Goal: Task Accomplishment & Management: Manage account settings

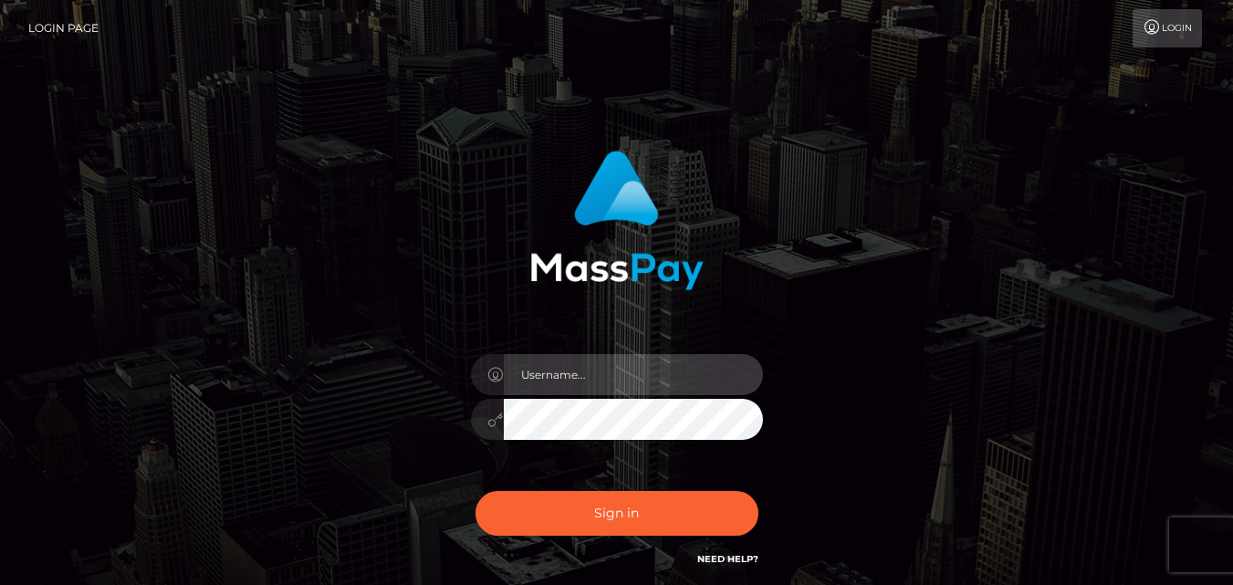
drag, startPoint x: 0, startPoint y: 0, endPoint x: 579, endPoint y: 363, distance: 683.3
click at [579, 363] on input "text" at bounding box center [633, 374] width 259 height 41
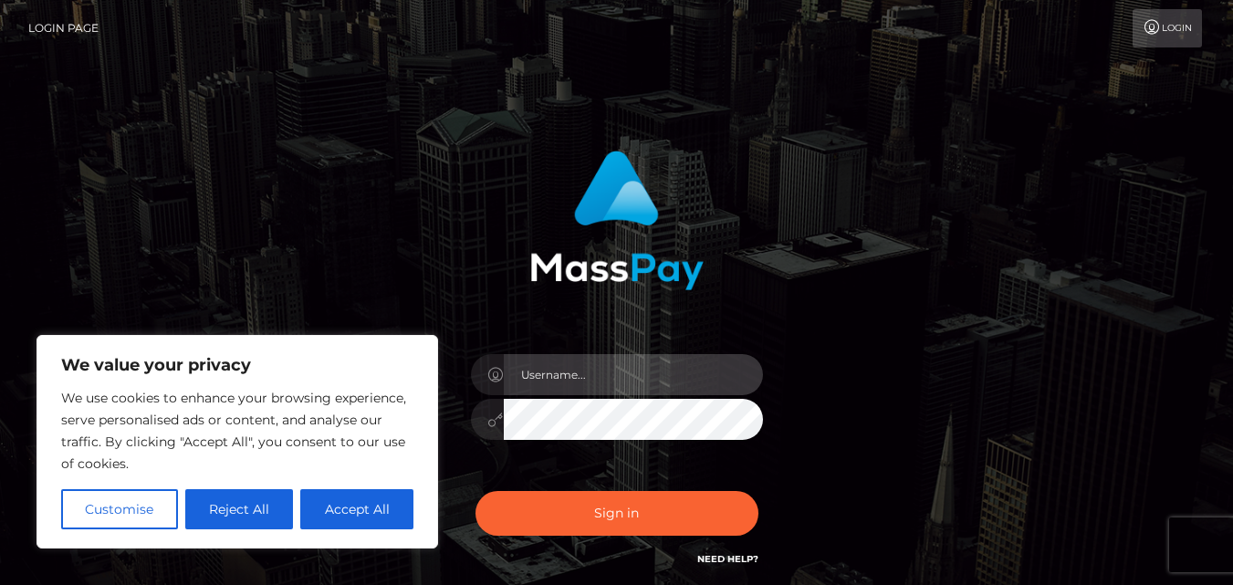
type input "[EMAIL_ADDRESS][DOMAIN_NAME]"
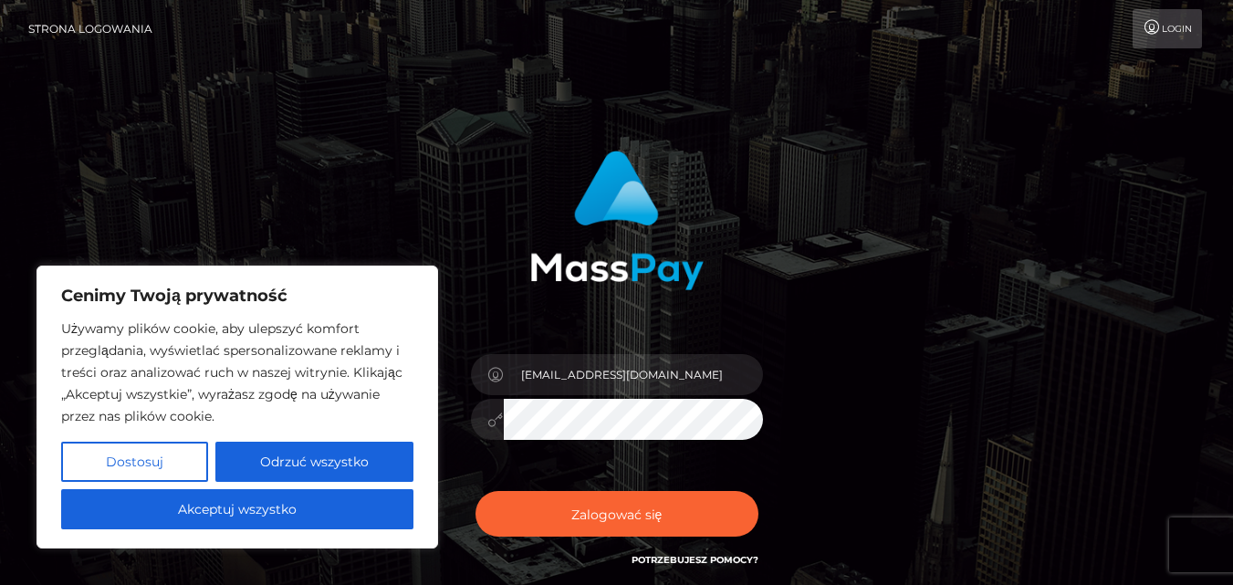
click at [277, 11] on div "Login" at bounding box center [686, 28] width 1038 height 39
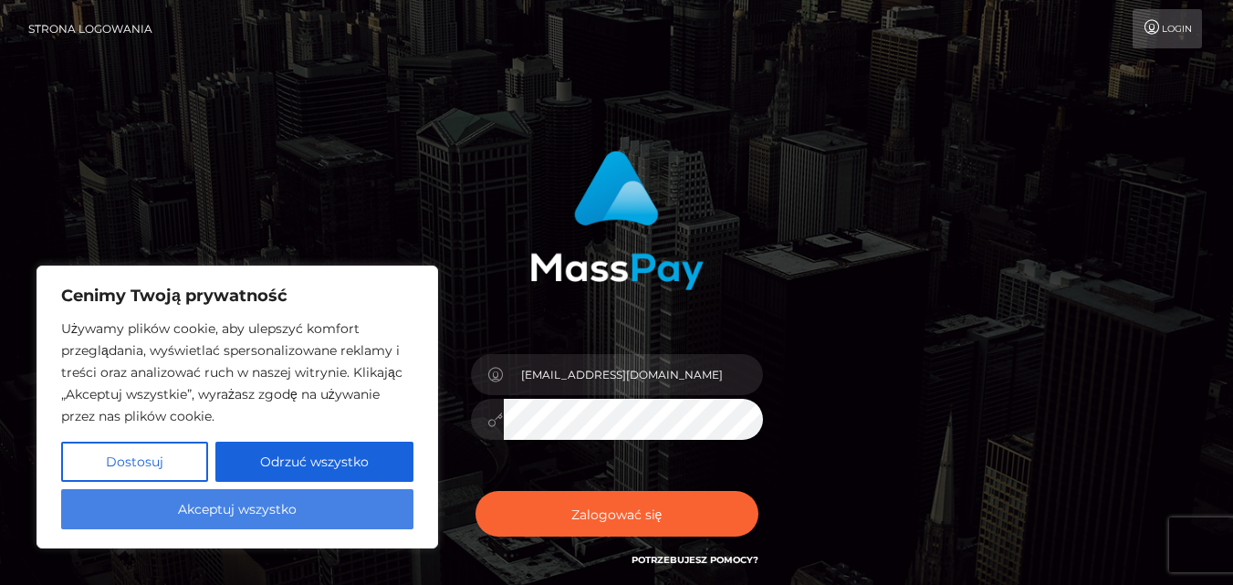
click at [297, 508] on font "Akceptuj wszystko" at bounding box center [237, 509] width 119 height 16
checkbox input "true"
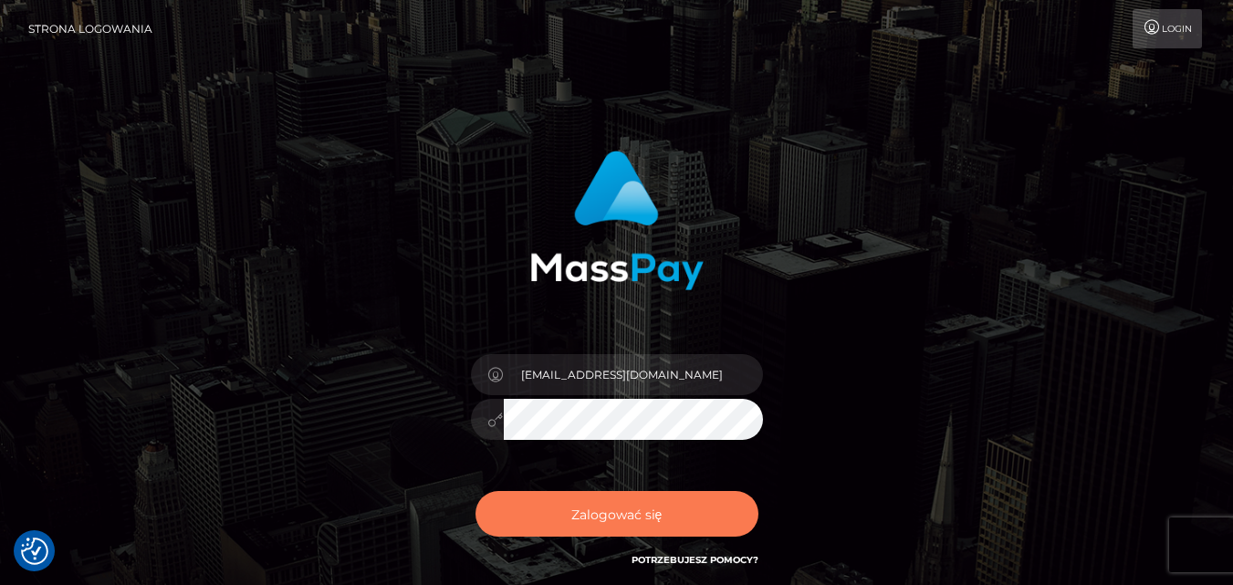
click at [634, 516] on font "Zalogować się" at bounding box center [616, 514] width 91 height 16
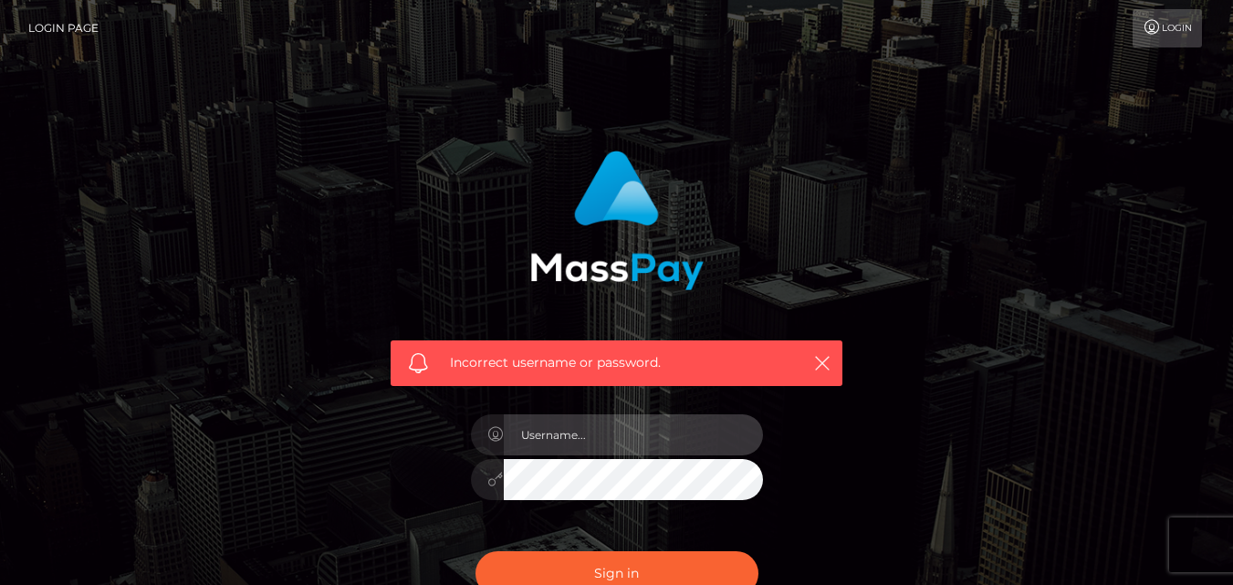
click at [578, 426] on input "text" at bounding box center [633, 434] width 259 height 41
type input "[EMAIL_ADDRESS][DOMAIN_NAME]"
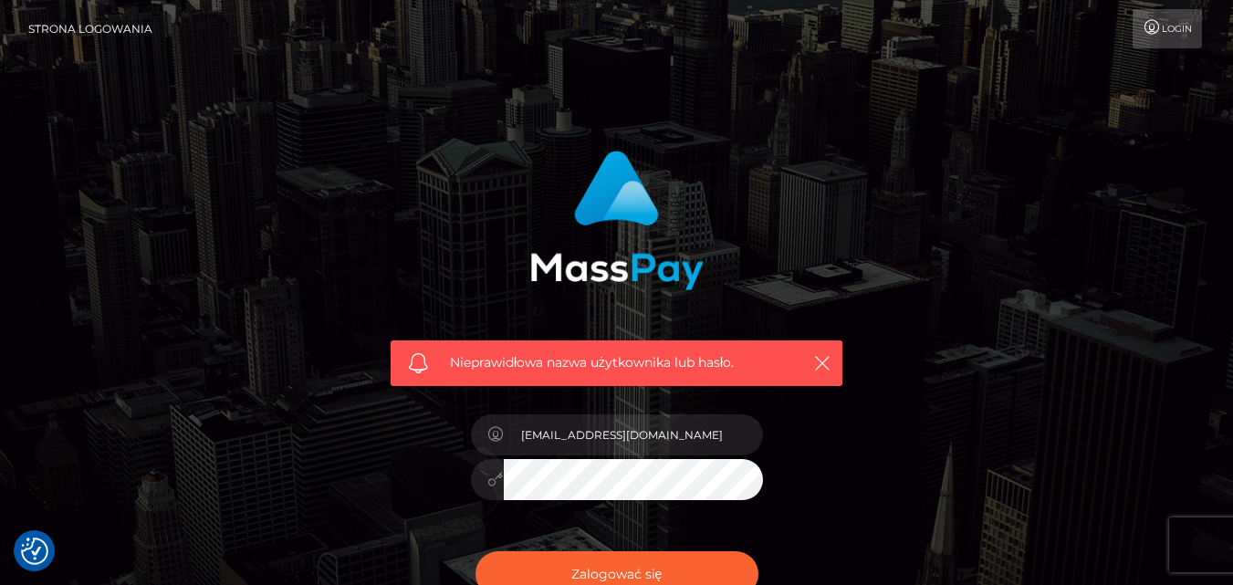
click at [476, 551] on button "Zalogować się" at bounding box center [617, 574] width 283 height 46
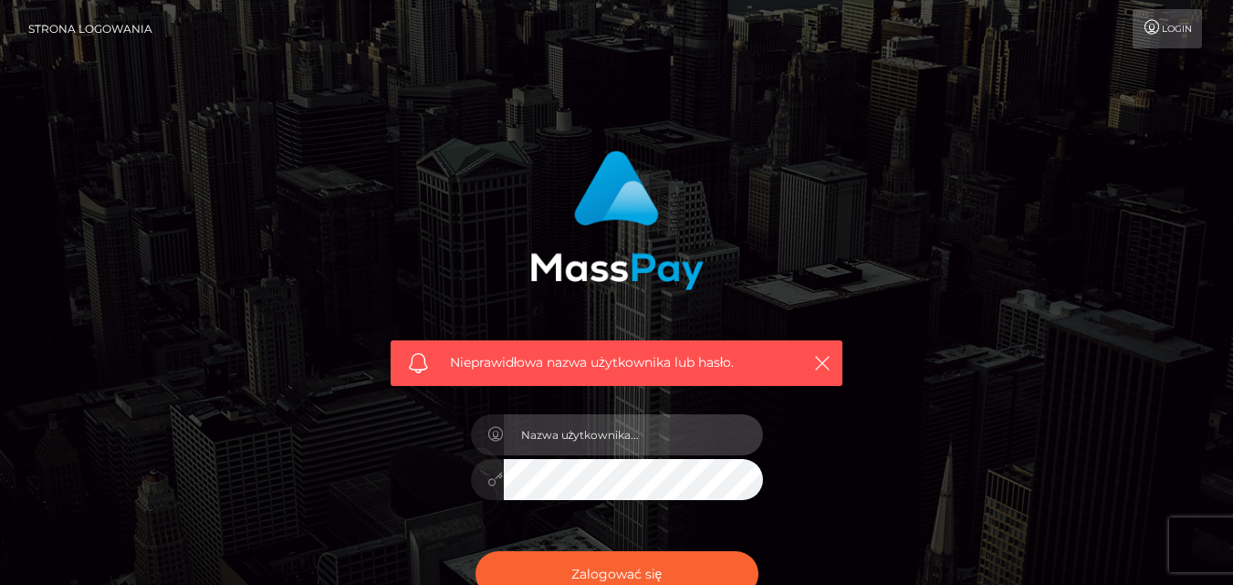
click at [569, 434] on input "text" at bounding box center [633, 434] width 259 height 41
type input "[EMAIL_ADDRESS][DOMAIN_NAME]"
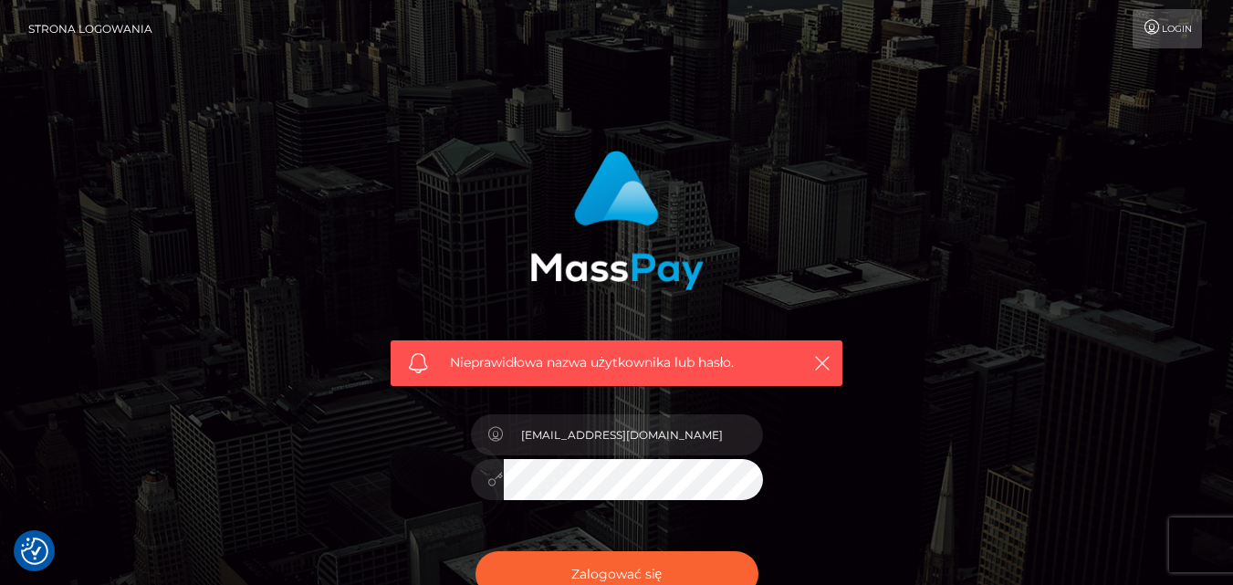
click at [476, 551] on button "Zalogować się" at bounding box center [617, 574] width 283 height 46
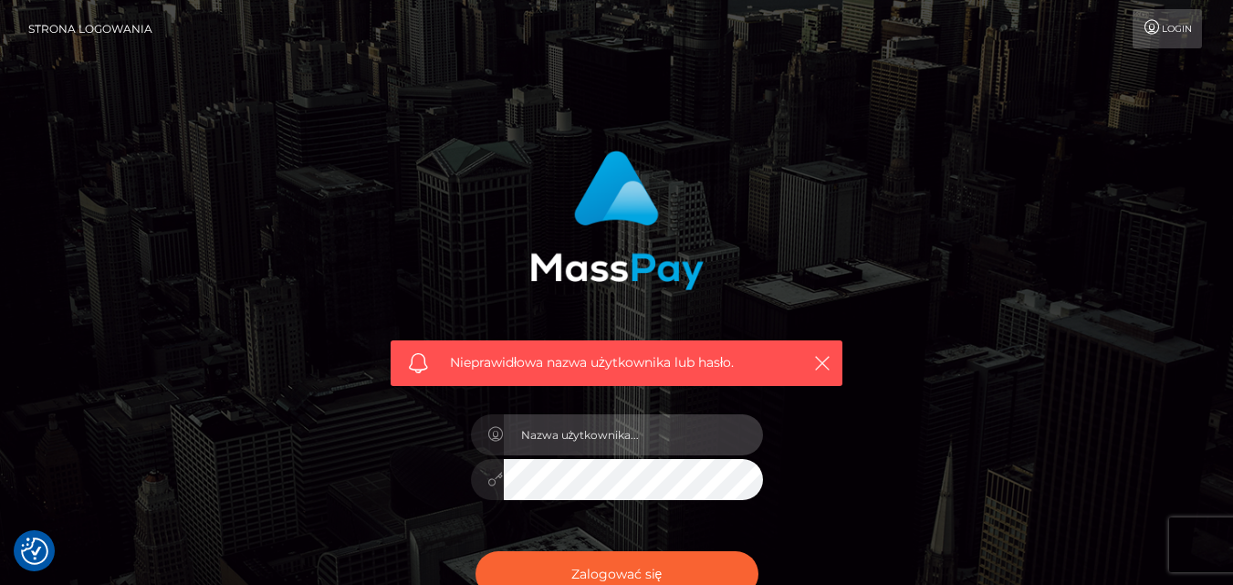
click at [550, 425] on input "text" at bounding box center [633, 434] width 259 height 41
click at [629, 420] on input "[EMAIL_ADDRESS][DOMAIN_NAME]" at bounding box center [633, 434] width 259 height 41
click at [704, 434] on input "lipowiczaleksandra99@gmail.com" at bounding box center [633, 434] width 259 height 41
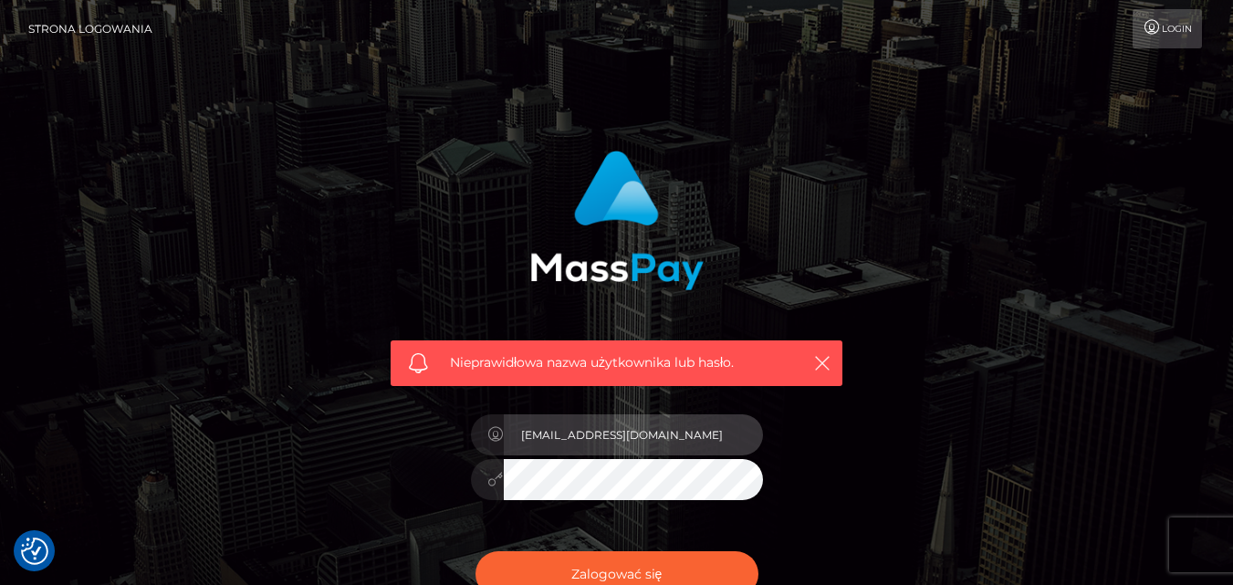
click at [680, 431] on input "lipowiczaleksandra99@gmail.com" at bounding box center [633, 434] width 259 height 41
type input "lipowiczaleksandra99@gmail.com"
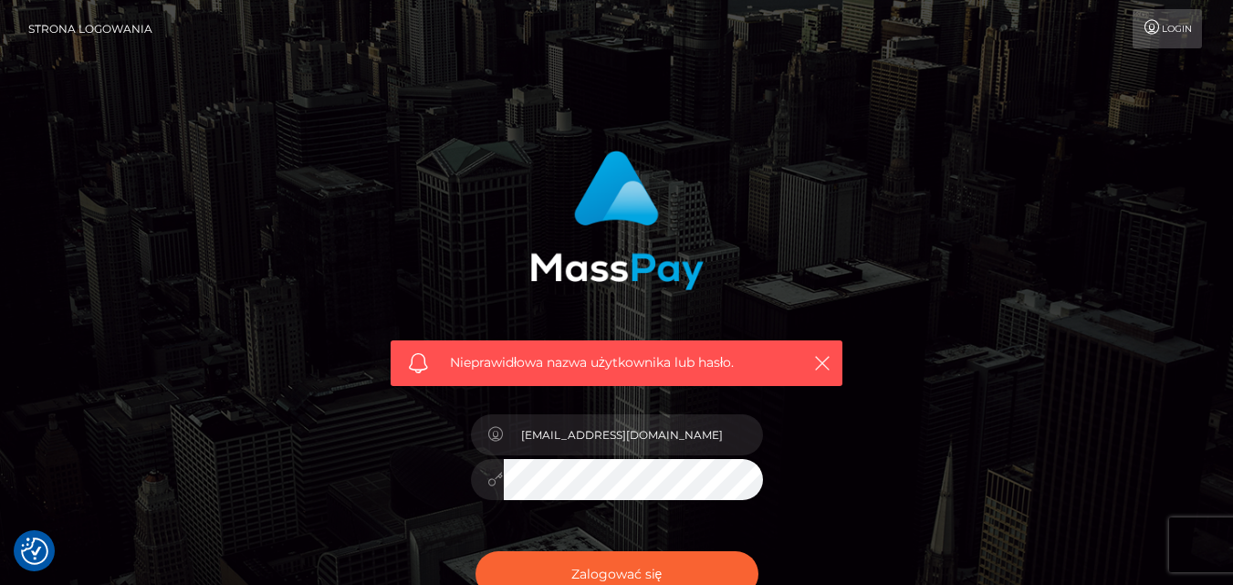
click at [476, 551] on button "Zalogować się" at bounding box center [617, 574] width 283 height 46
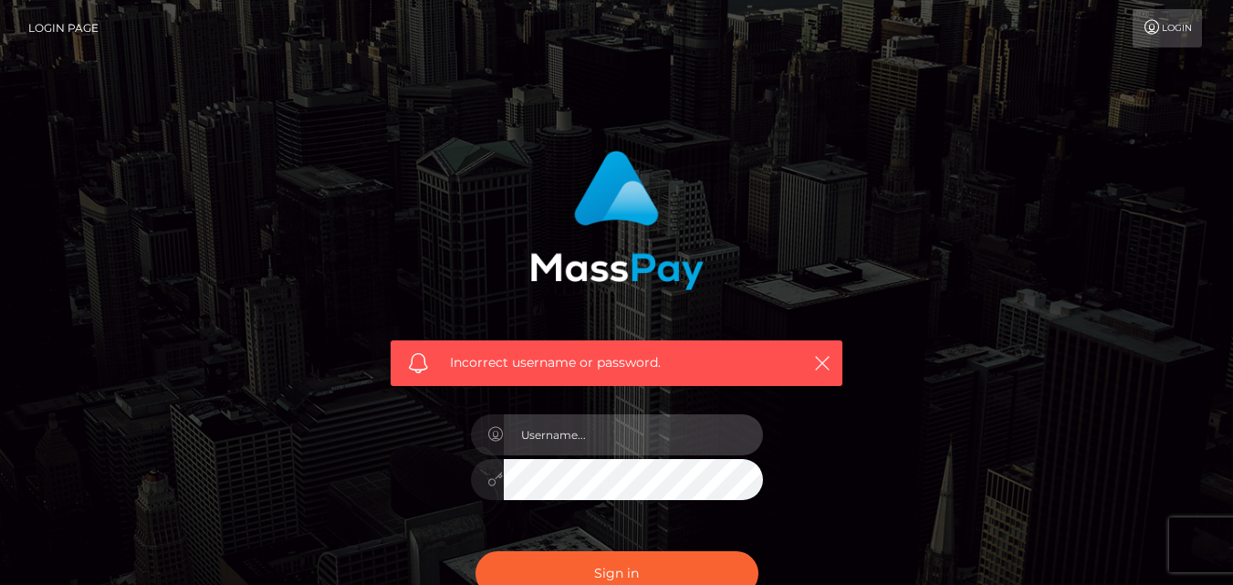
click at [611, 428] on input "text" at bounding box center [633, 434] width 259 height 41
checkbox input "true"
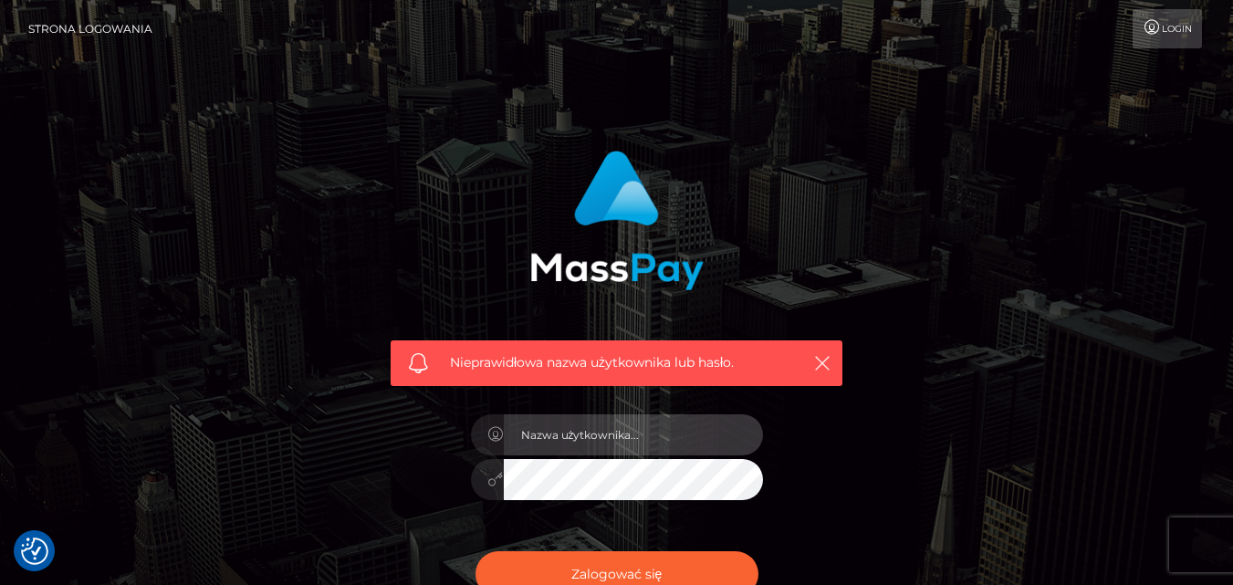
type input "[EMAIL_ADDRESS][DOMAIN_NAME]"
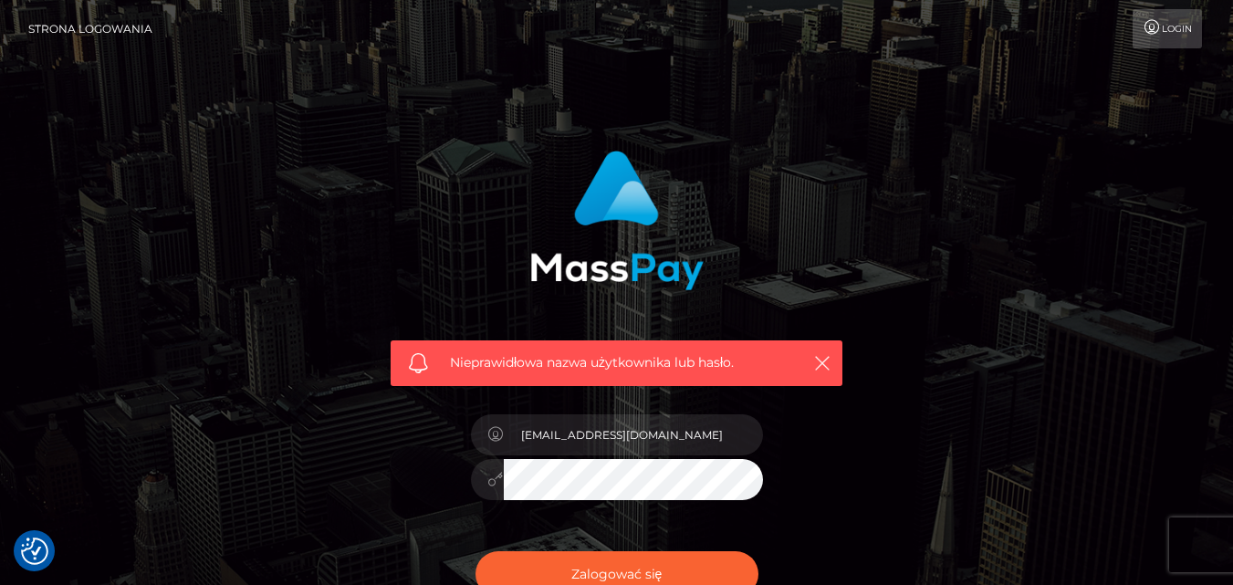
click at [476, 551] on button "Zalogować się" at bounding box center [617, 574] width 283 height 46
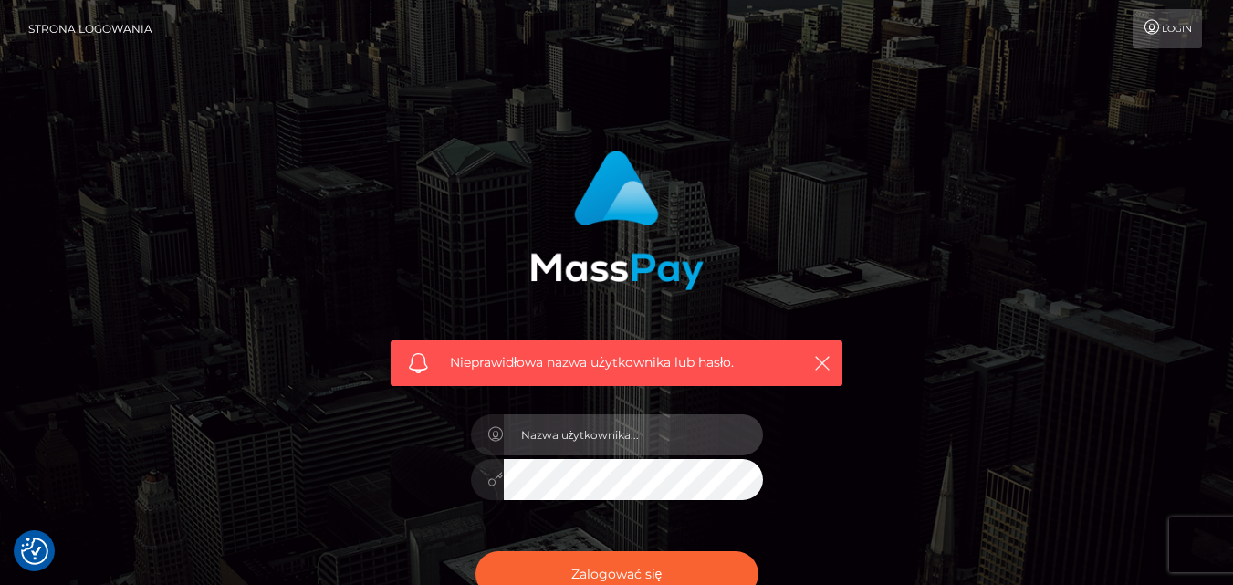
click at [671, 438] on input "text" at bounding box center [633, 434] width 259 height 41
type input "lipowiczaleksandra99@gmail.com"
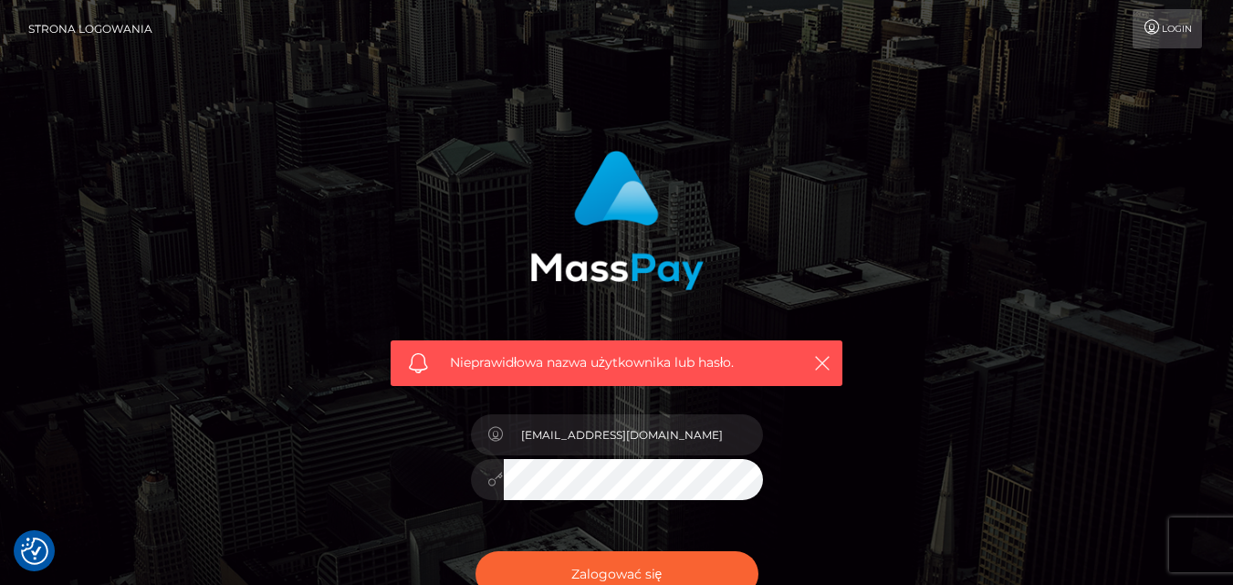
click at [476, 551] on button "Zalogować się" at bounding box center [617, 574] width 283 height 46
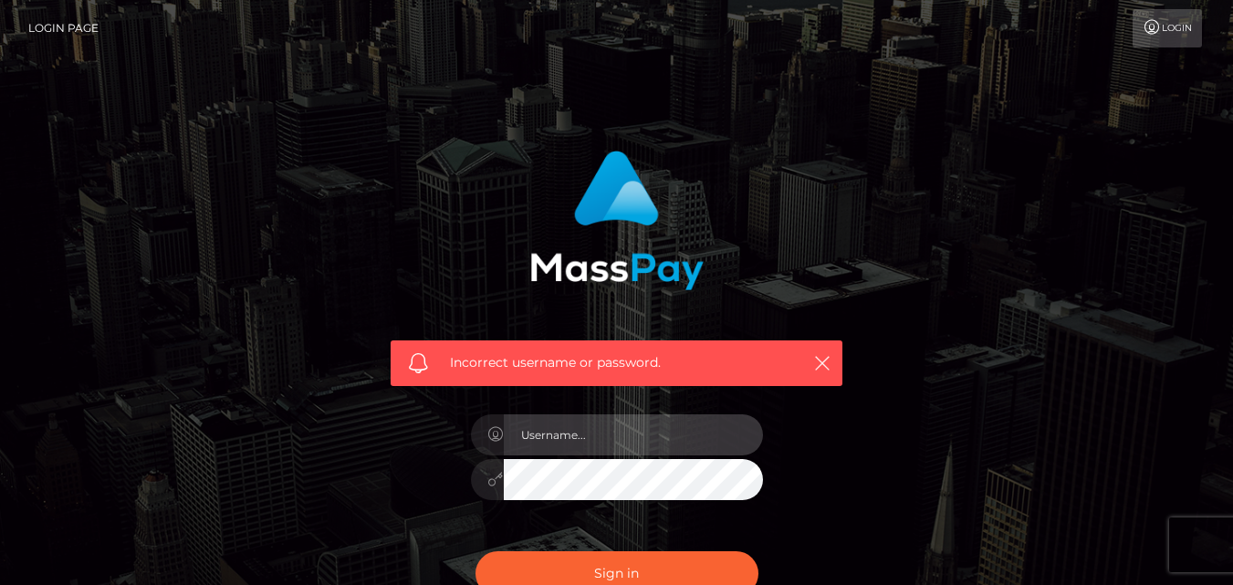
click at [545, 439] on input "text" at bounding box center [633, 434] width 259 height 41
type input "[EMAIL_ADDRESS][DOMAIN_NAME]"
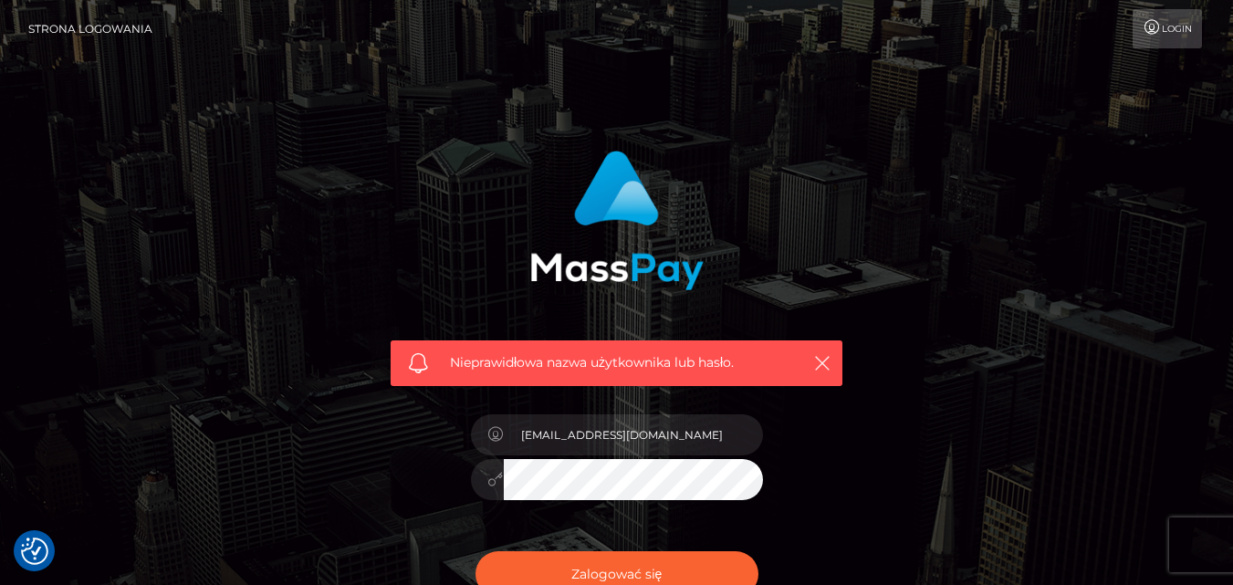
click at [476, 551] on button "Zalogować się" at bounding box center [617, 574] width 283 height 46
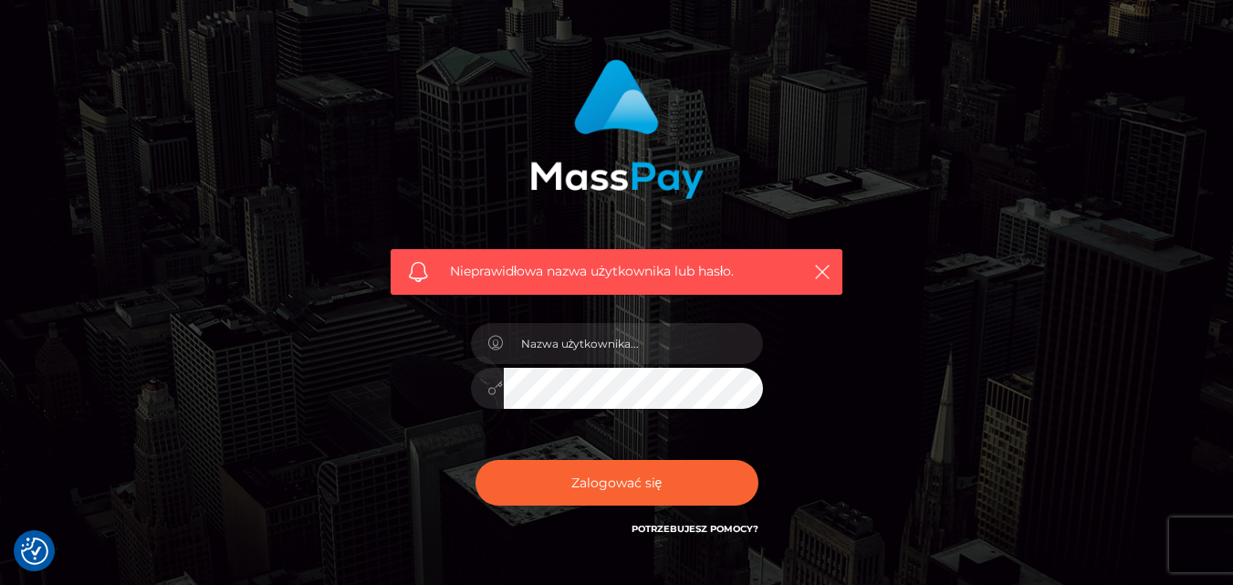
click at [678, 530] on font "Potrzebujesz pomocy?" at bounding box center [695, 529] width 127 height 12
click at [658, 532] on font "Potrzebujesz pomocy?" at bounding box center [695, 529] width 127 height 12
click at [707, 524] on font "Potrzebujesz pomocy?" at bounding box center [695, 529] width 127 height 12
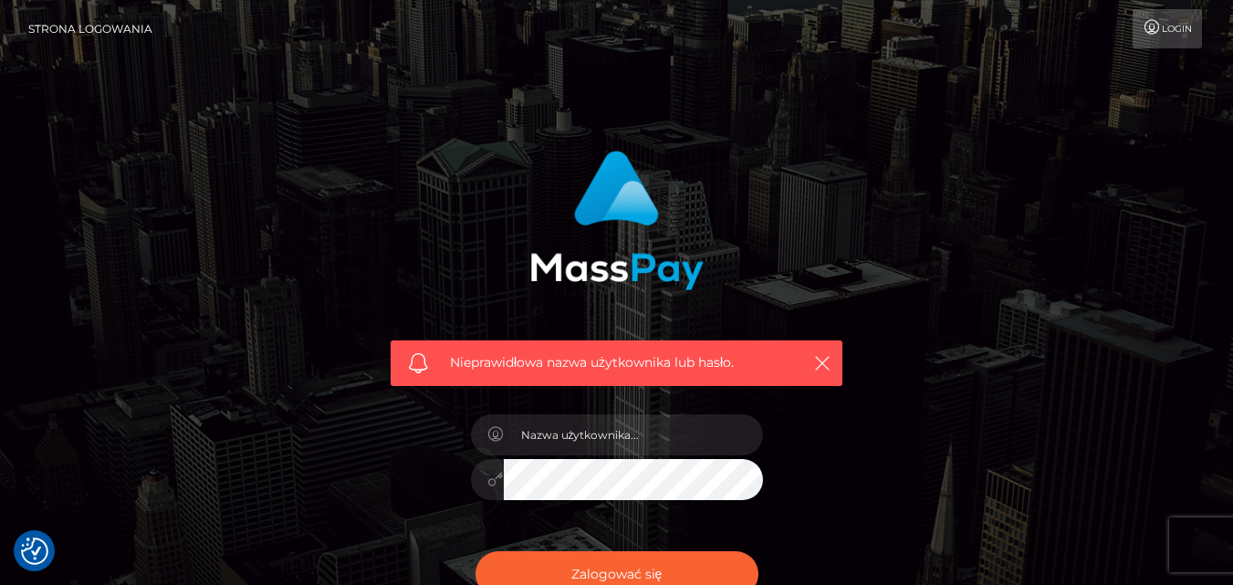
scroll to position [72, 0]
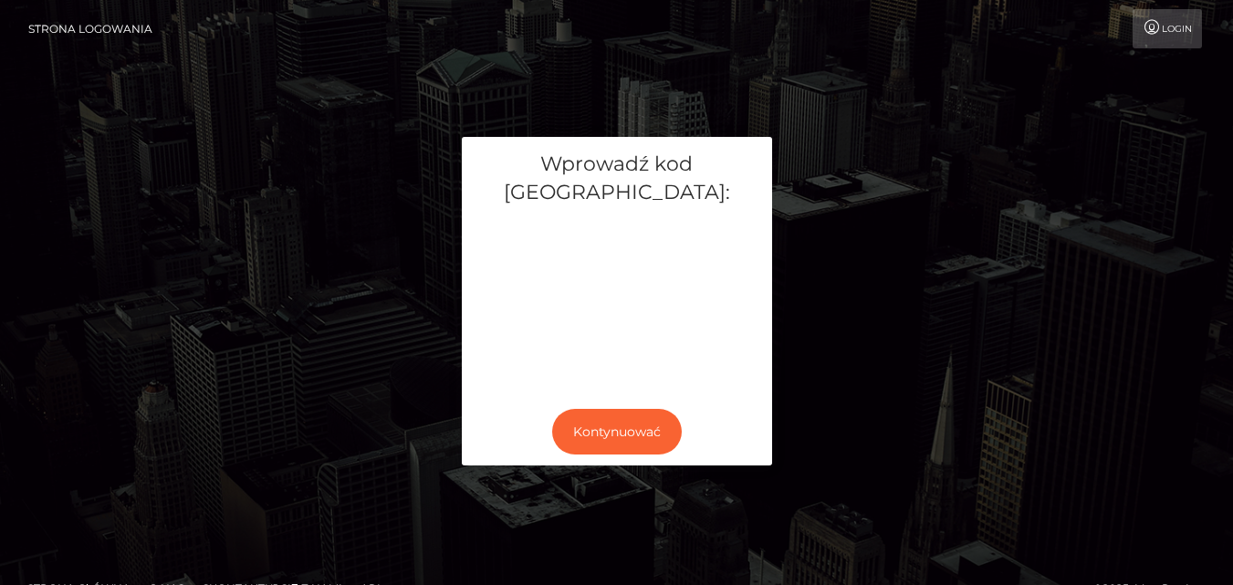
scroll to position [7, 0]
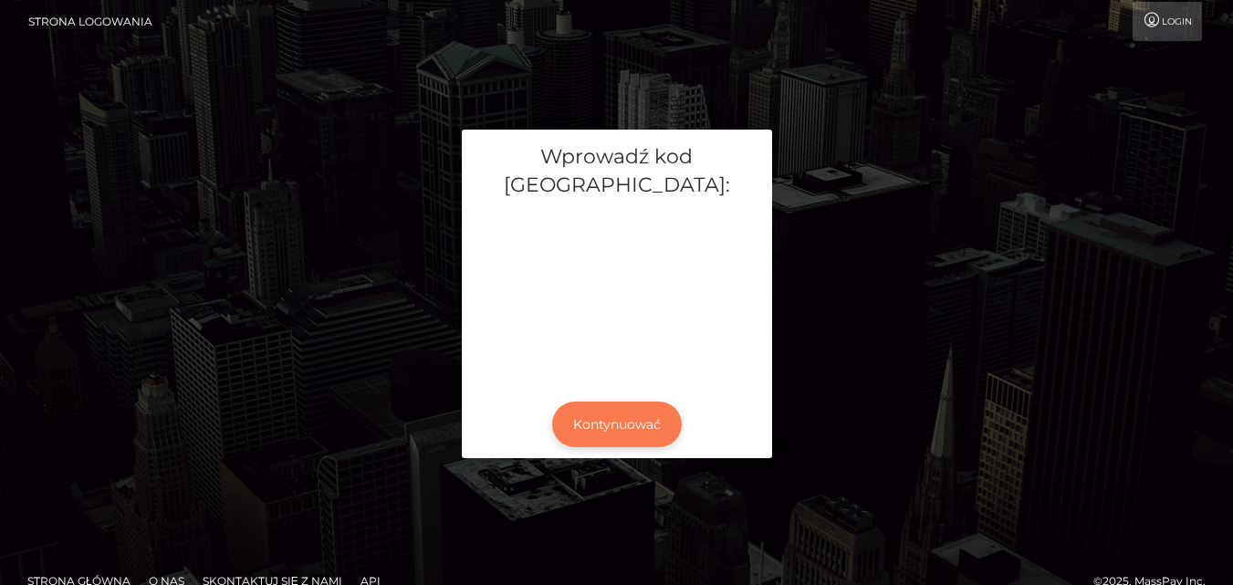
click at [605, 416] on font "Kontynuować" at bounding box center [617, 424] width 88 height 16
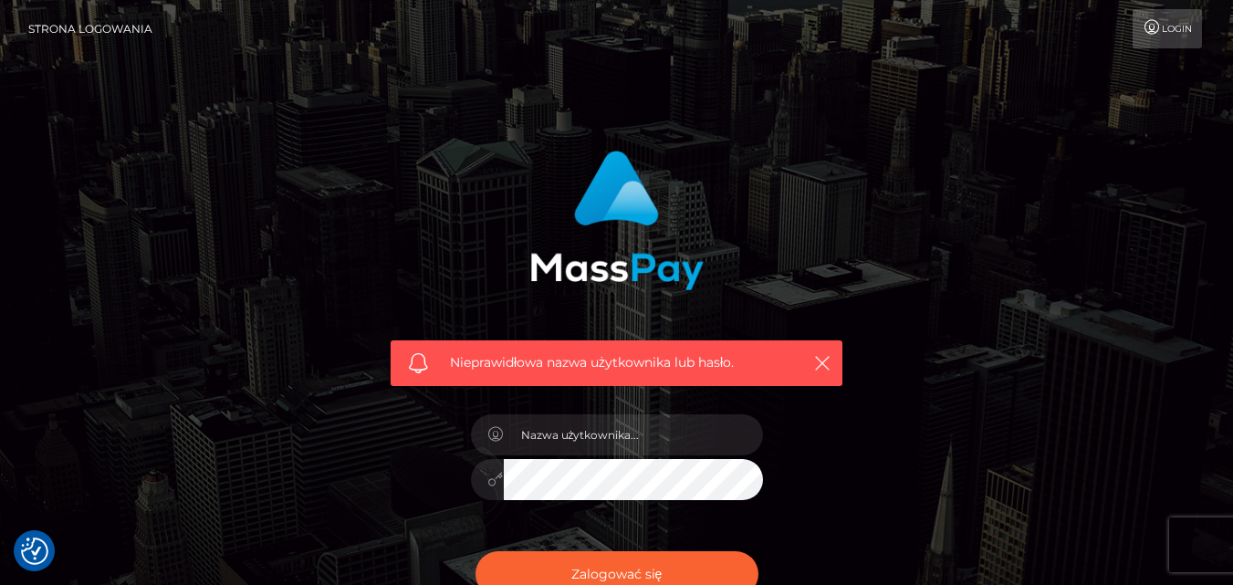
checkbox input "true"
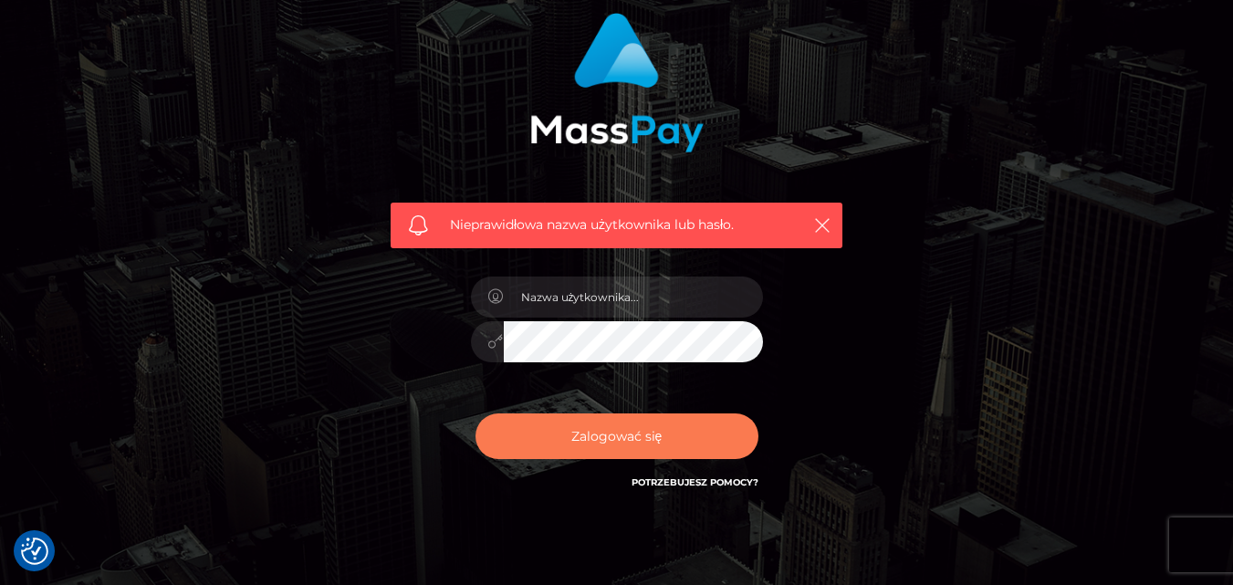
scroll to position [183, 0]
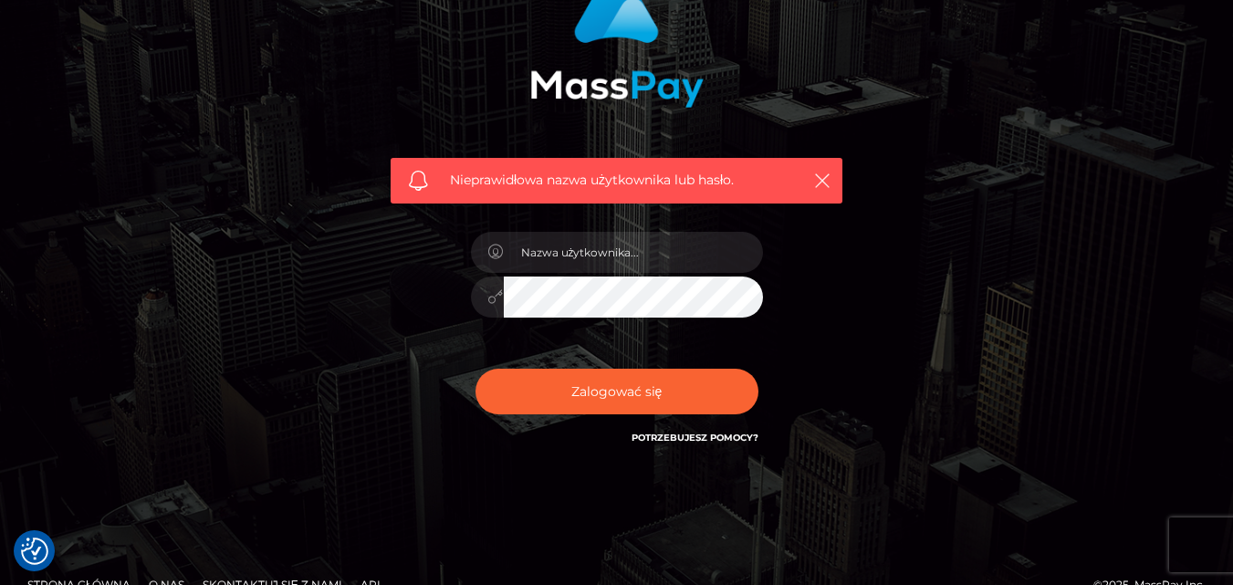
click at [663, 438] on font "Potrzebujesz pomocy?" at bounding box center [695, 438] width 127 height 12
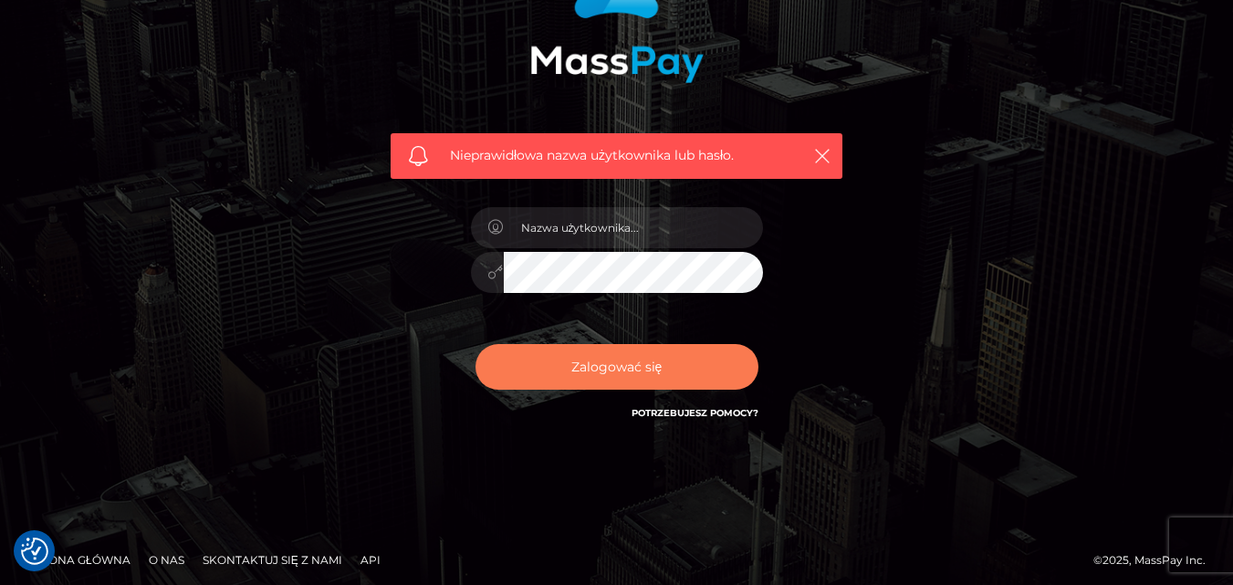
scroll to position [215, 0]
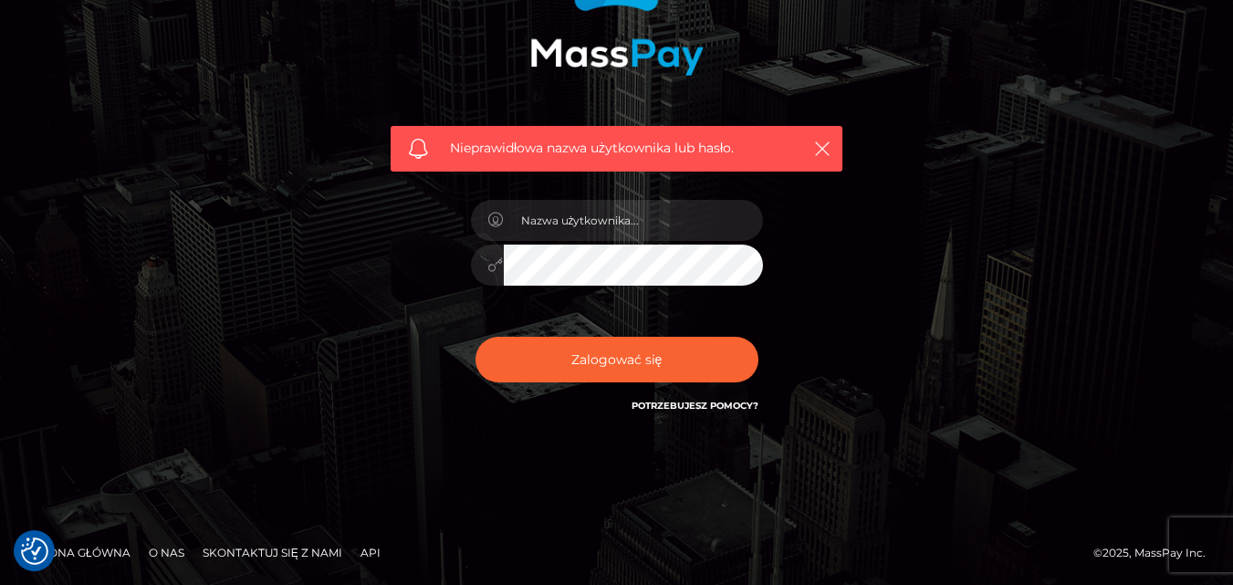
click at [306, 547] on font "Skontaktuj się z nami" at bounding box center [273, 553] width 140 height 14
click at [241, 559] on font "Skontaktuj się z nami" at bounding box center [273, 553] width 140 height 14
click at [686, 217] on input "text" at bounding box center [633, 220] width 259 height 41
type input "lipowiczaleksandra99@gmail.com"
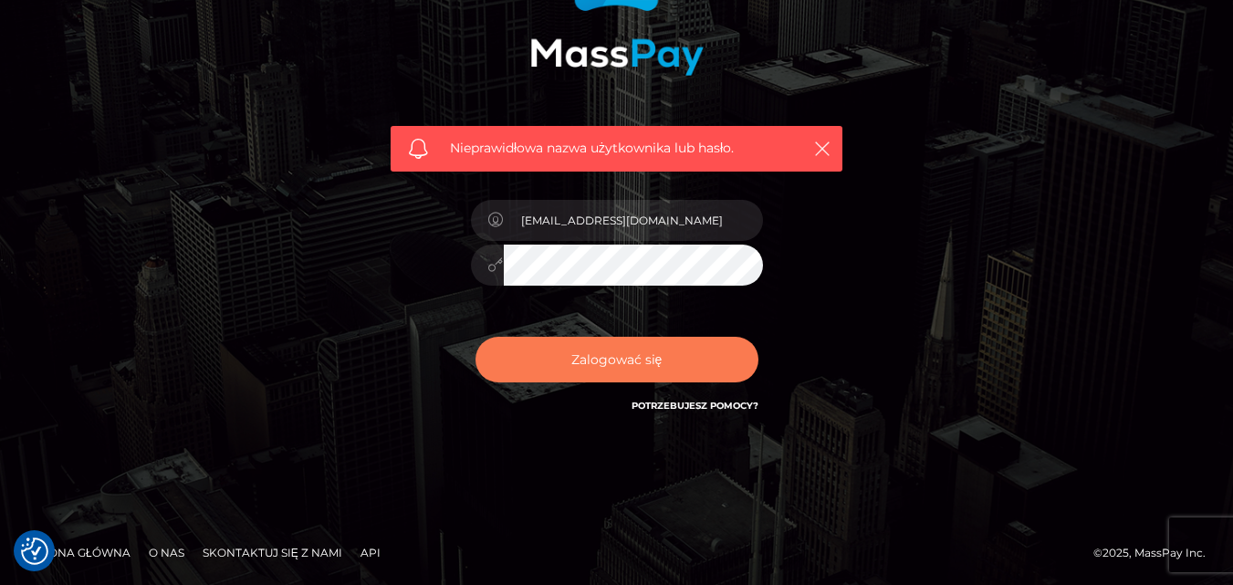
click at [677, 363] on button "Zalogować się" at bounding box center [617, 360] width 283 height 46
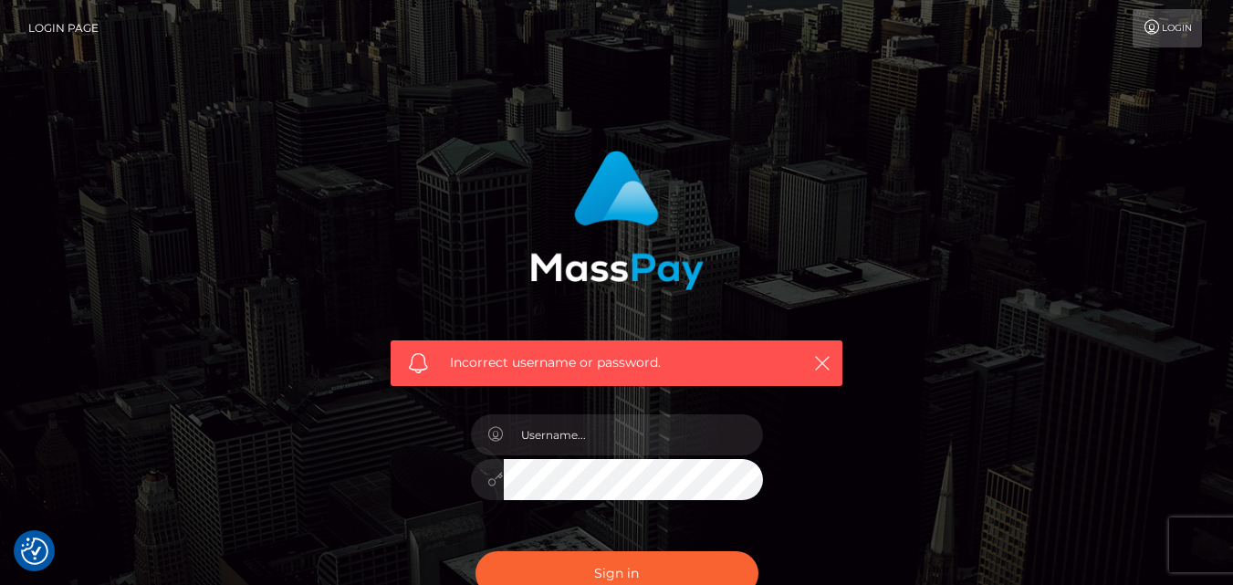
checkbox input "true"
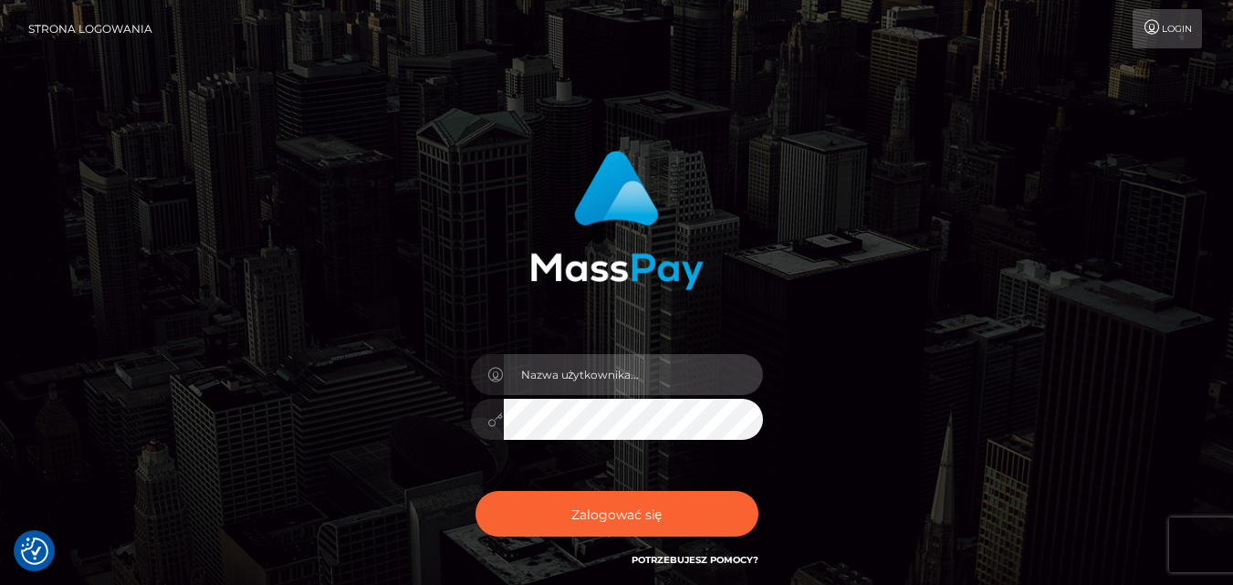
click at [512, 366] on input "text" at bounding box center [633, 374] width 259 height 41
type input "[EMAIL_ADDRESS][DOMAIN_NAME]"
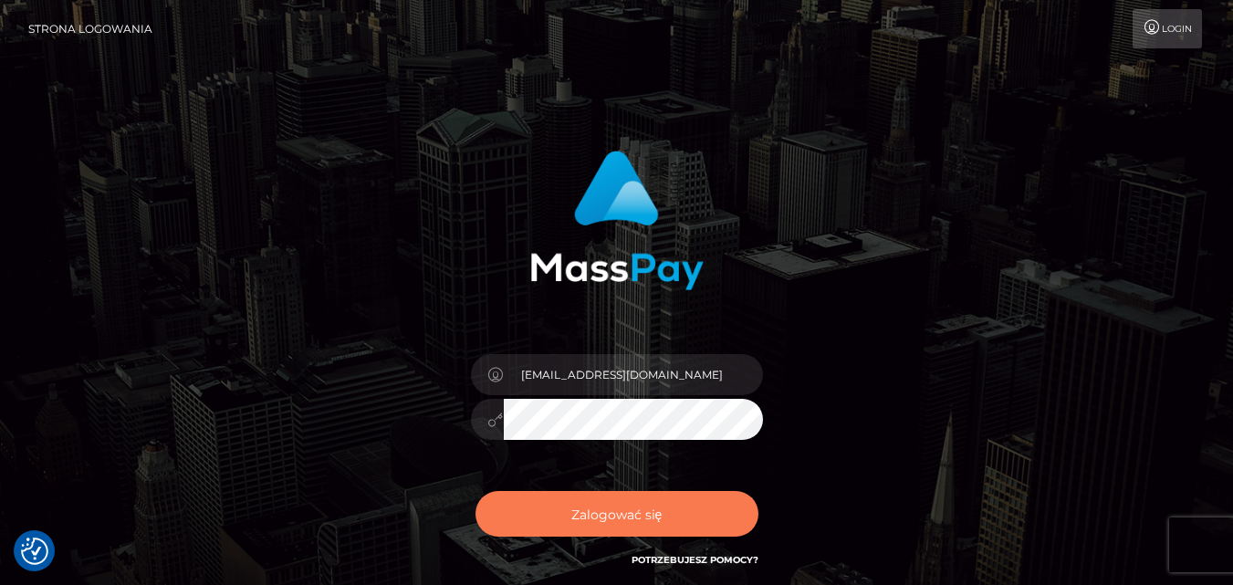
click at [701, 495] on button "Zalogować się" at bounding box center [617, 514] width 283 height 46
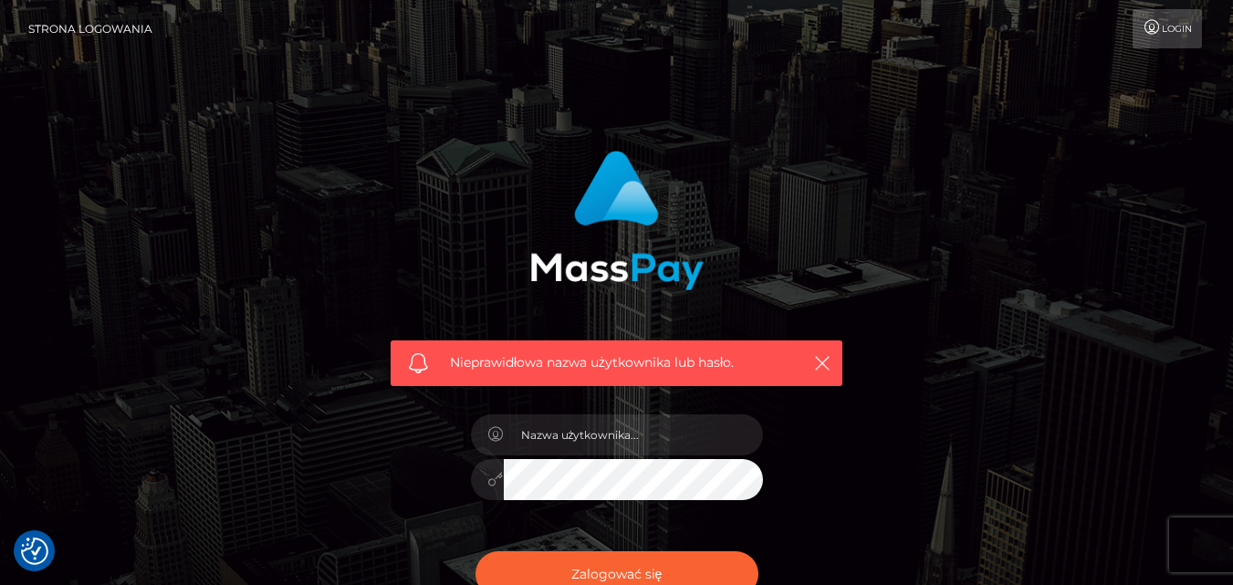
checkbox input "true"
